Goal: Task Accomplishment & Management: Complete application form

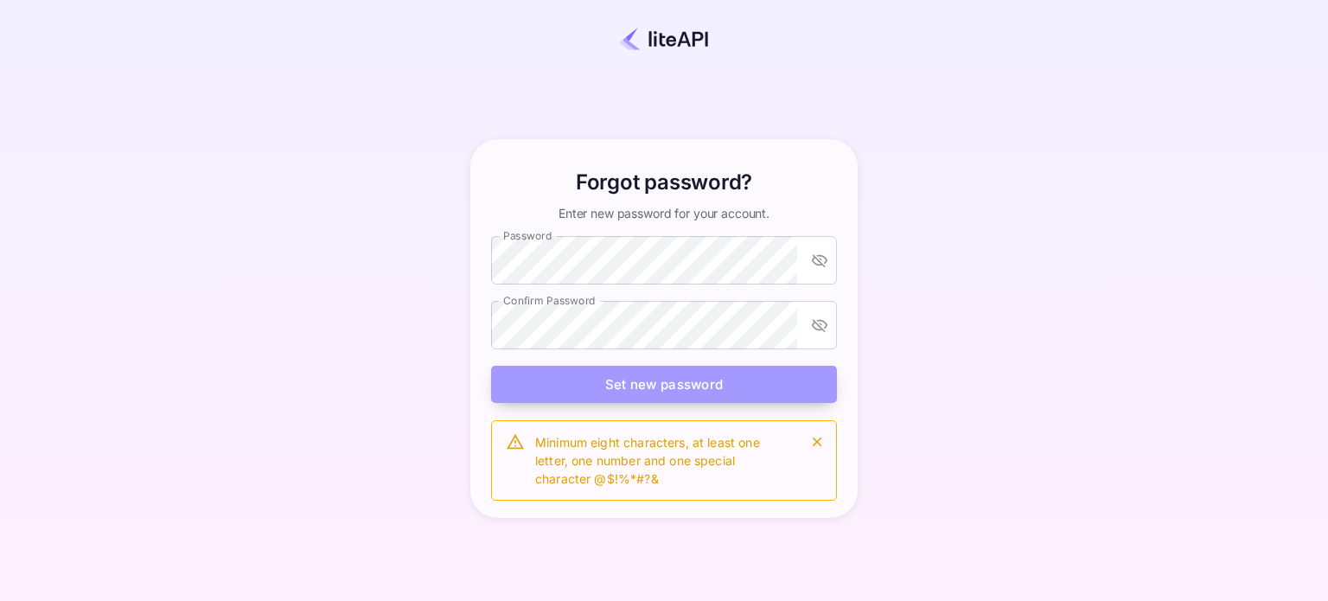
click at [633, 383] on button "Set new password" at bounding box center [664, 384] width 346 height 37
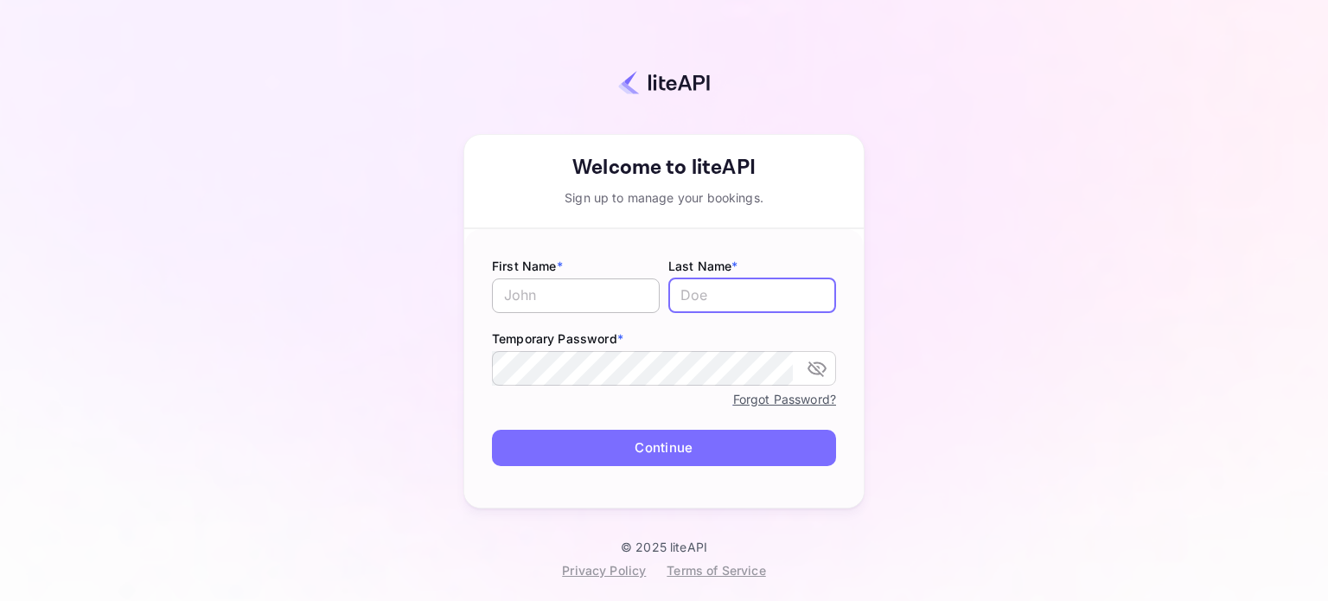
click at [576, 289] on input "text" at bounding box center [576, 295] width 168 height 35
type input "[PERSON_NAME]"
click at [685, 299] on input "text" at bounding box center [752, 295] width 168 height 35
type input "Mathur"
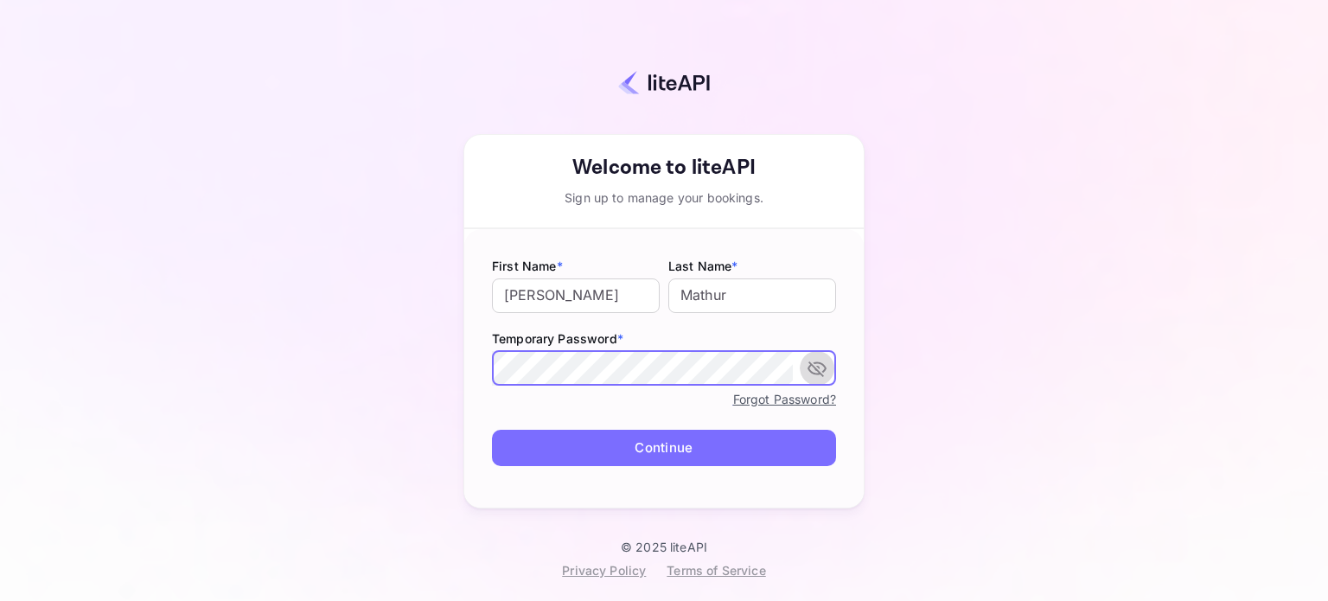
click at [829, 370] on button "toggle password visibility" at bounding box center [817, 368] width 35 height 35
click at [732, 445] on button "Continue" at bounding box center [664, 448] width 344 height 37
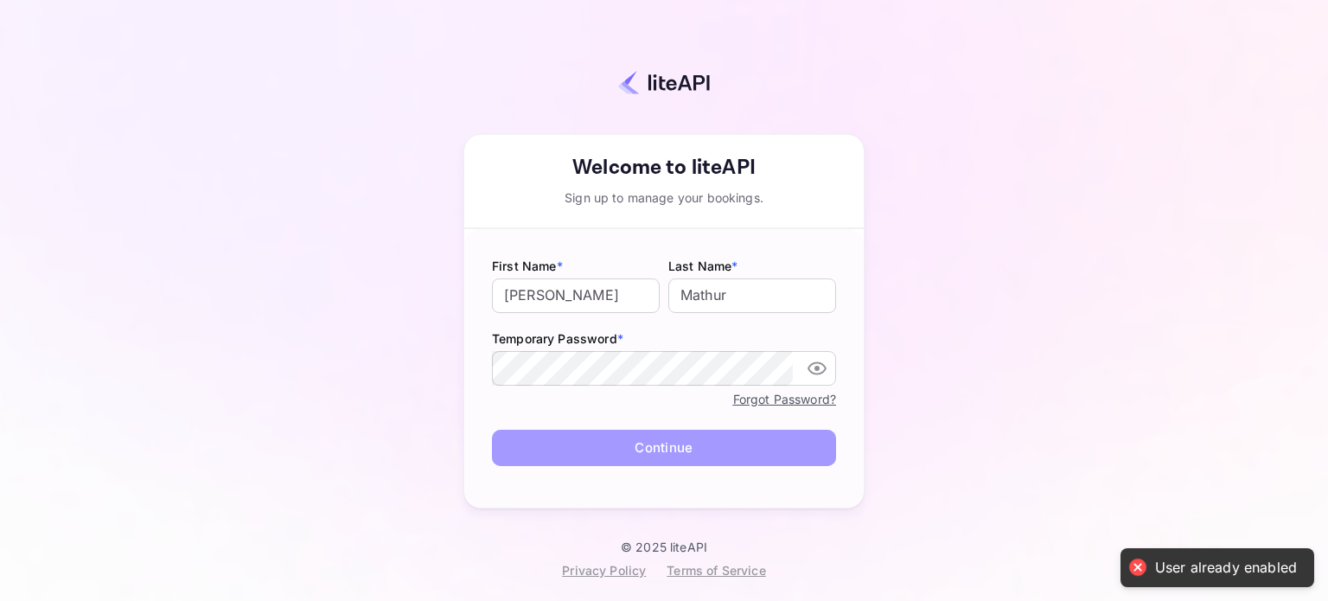
click at [677, 454] on button "Continue" at bounding box center [664, 448] width 344 height 37
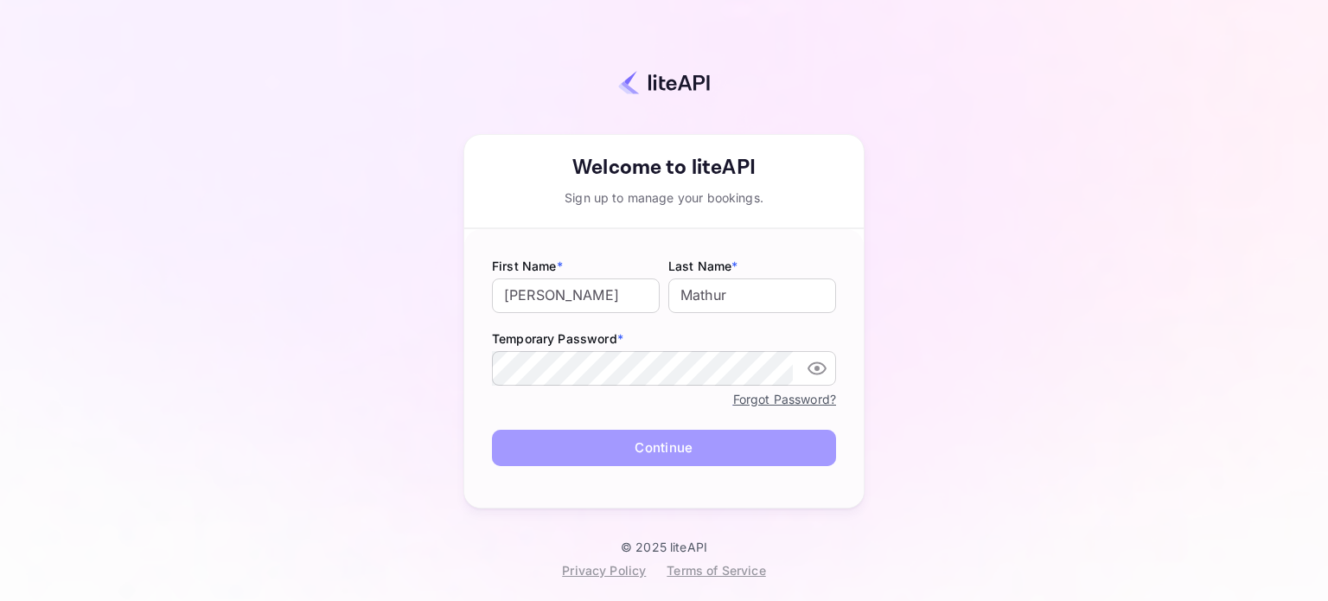
click at [626, 445] on button "Continue" at bounding box center [664, 448] width 344 height 37
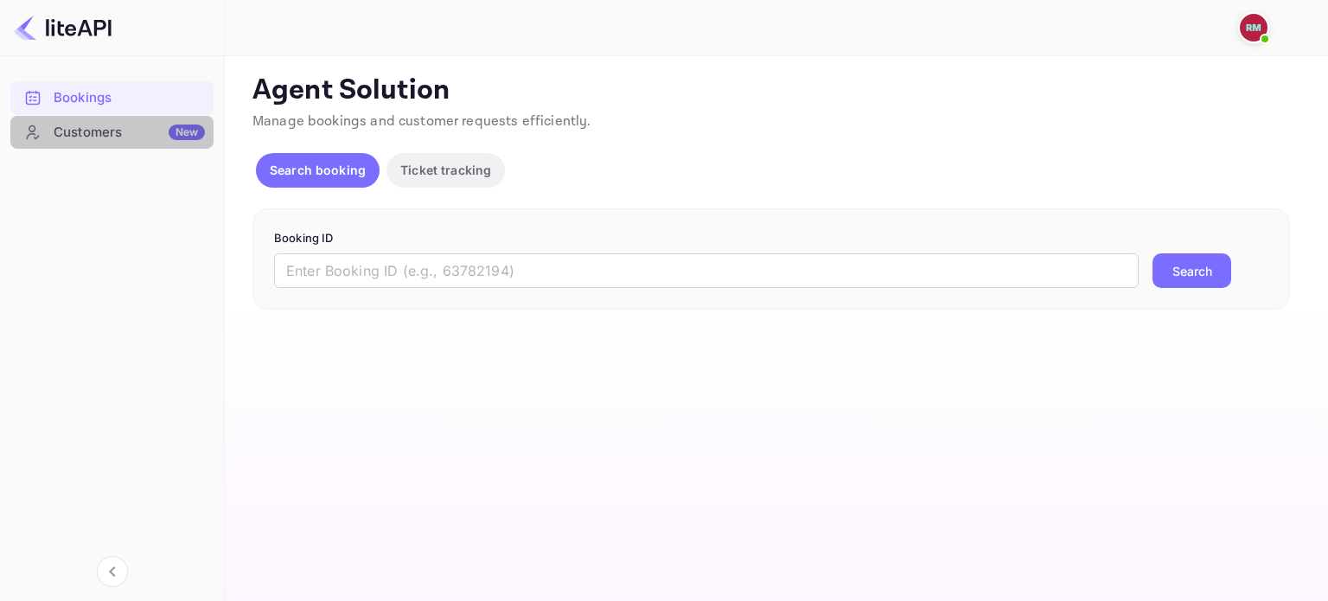
click at [100, 129] on div "Customers New" at bounding box center [129, 133] width 151 height 20
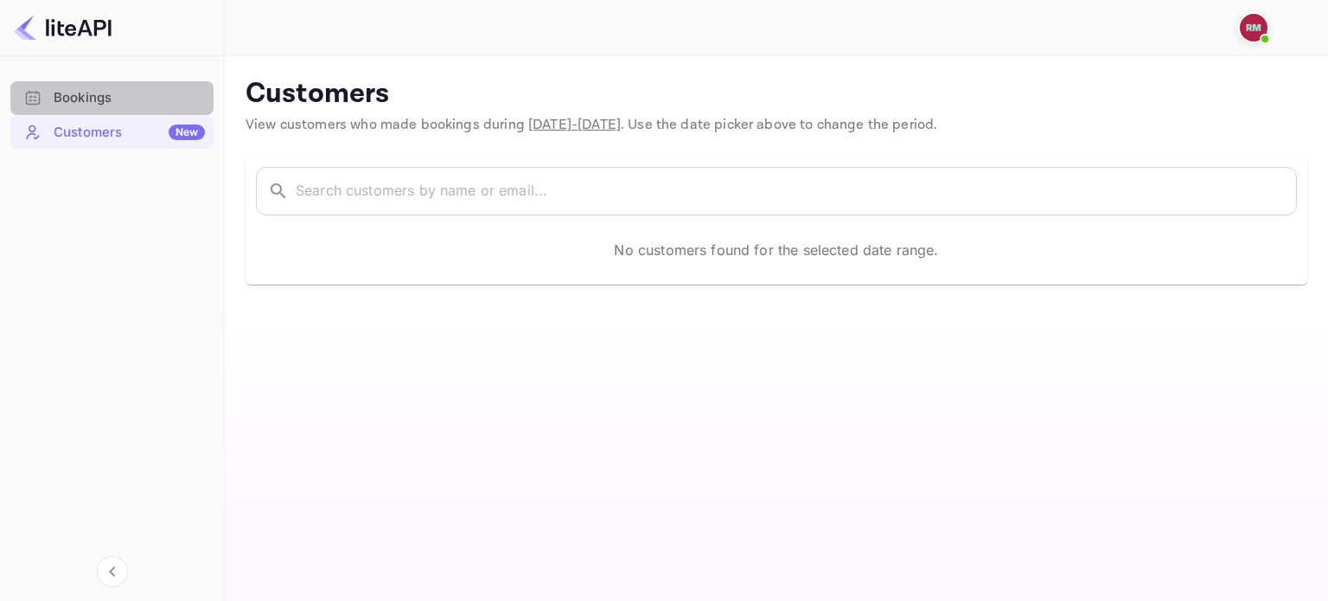
click at [100, 103] on div "Bookings" at bounding box center [129, 98] width 151 height 20
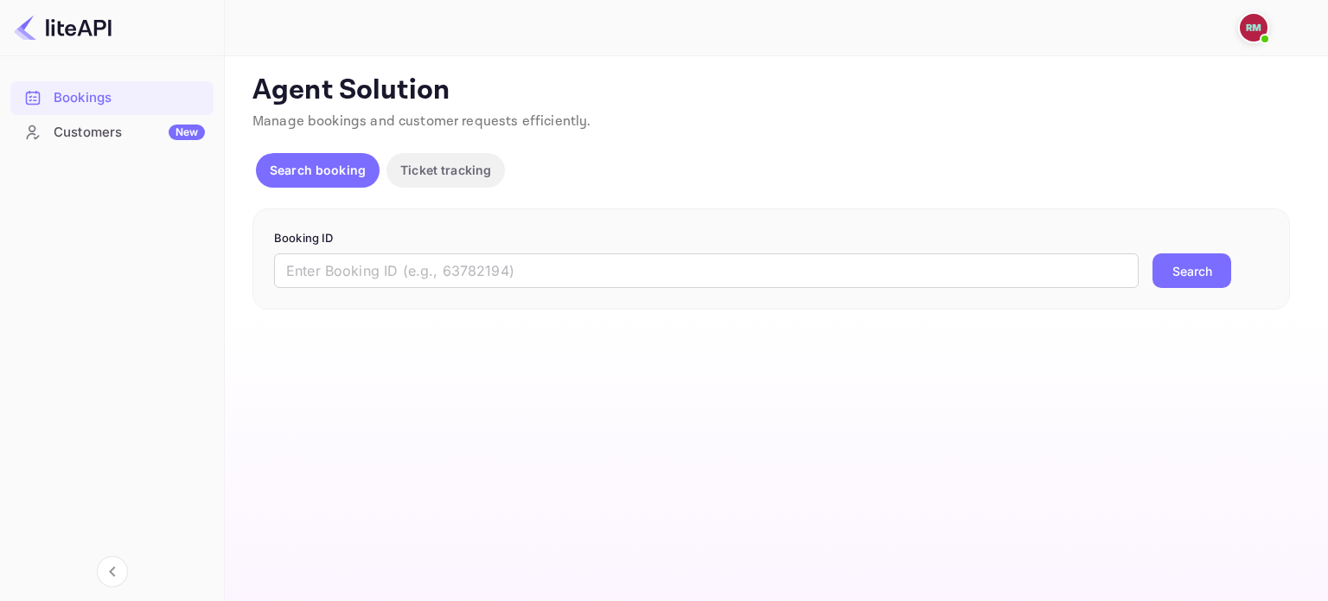
click at [79, 19] on img at bounding box center [63, 28] width 98 height 28
click at [1254, 27] on img at bounding box center [1254, 28] width 28 height 28
click at [690, 248] on div at bounding box center [664, 300] width 1328 height 601
click at [96, 575] on div "Bookings Customers New" at bounding box center [112, 326] width 224 height 504
click at [112, 572] on icon "Collapse navigation" at bounding box center [112, 571] width 21 height 21
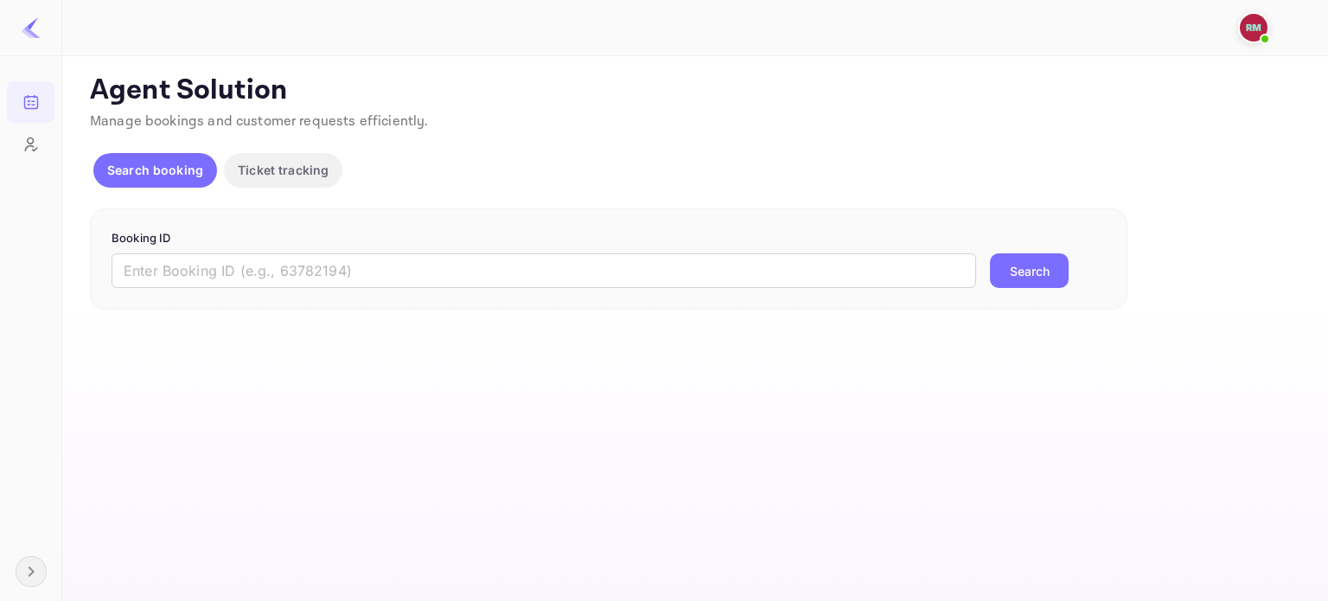
click at [35, 33] on img at bounding box center [31, 27] width 21 height 21
click at [1254, 18] on img at bounding box center [1254, 28] width 28 height 28
click at [1023, 158] on div at bounding box center [664, 300] width 1328 height 601
click at [1136, 86] on p "Agent Solution" at bounding box center [693, 91] width 1207 height 35
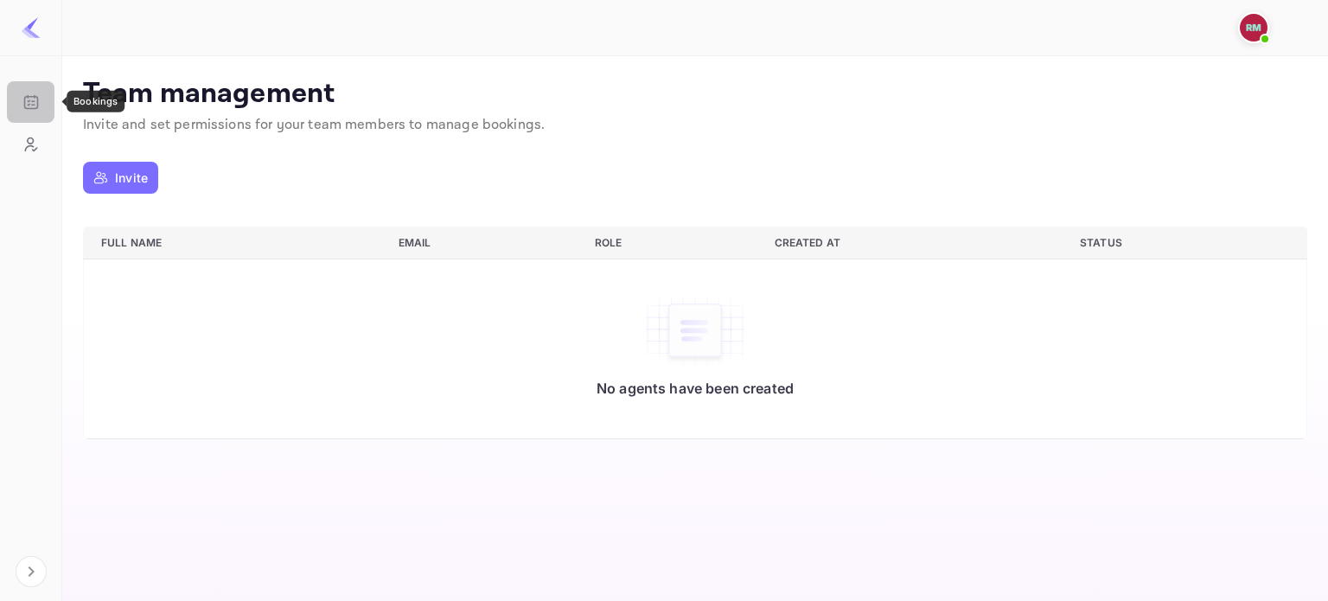
click at [29, 108] on icon "Bookings" at bounding box center [30, 103] width 13 height 12
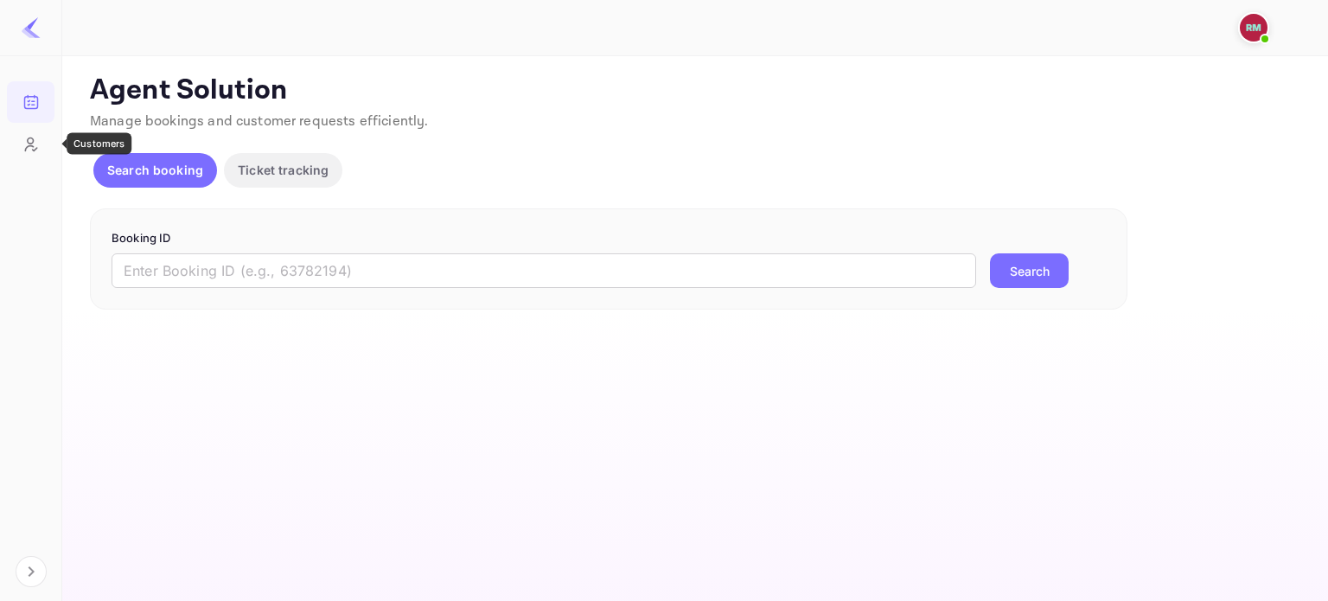
click at [31, 142] on icon "Customers" at bounding box center [30, 144] width 17 height 17
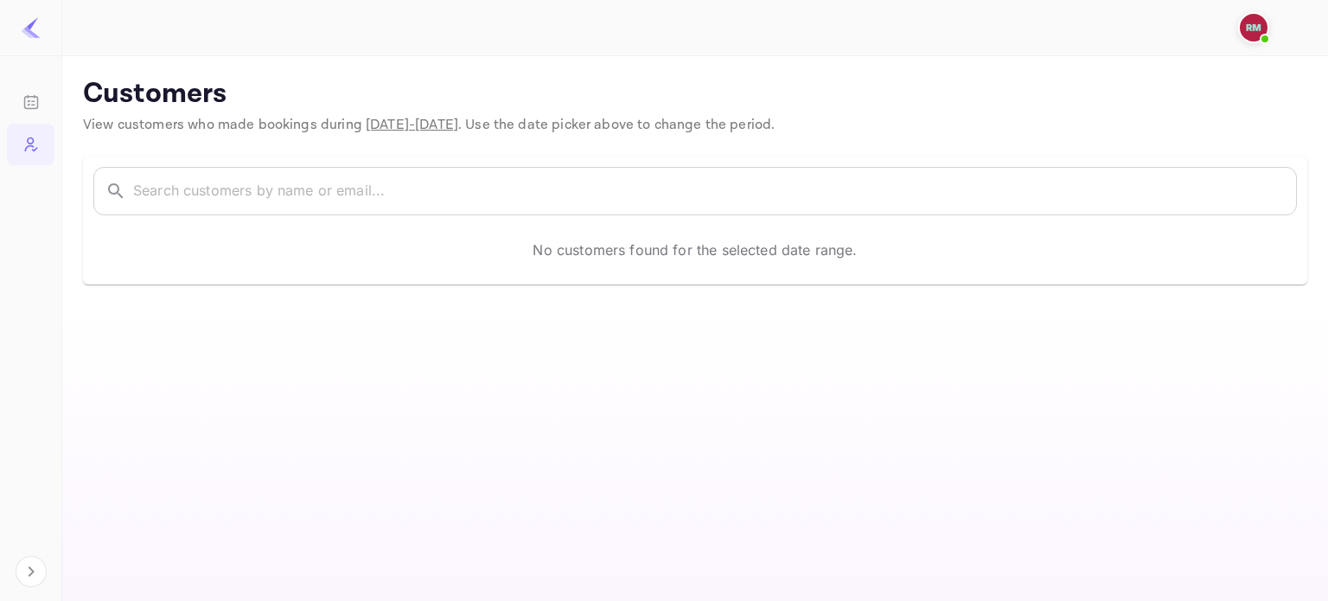
click at [21, 29] on img at bounding box center [31, 27] width 21 height 21
